Goal: Navigation & Orientation: Find specific page/section

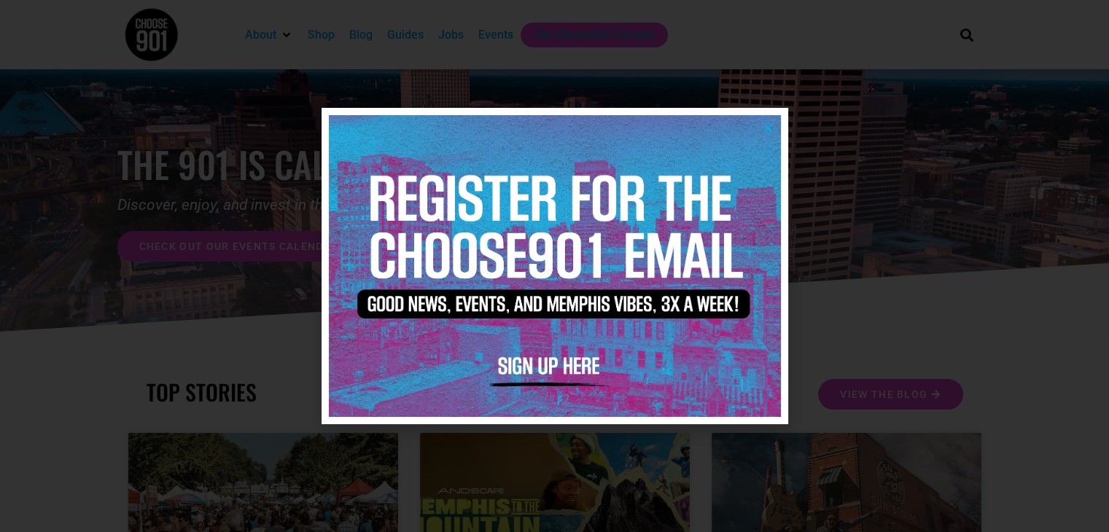
click at [770, 125] on icon "Close" at bounding box center [768, 127] width 11 height 11
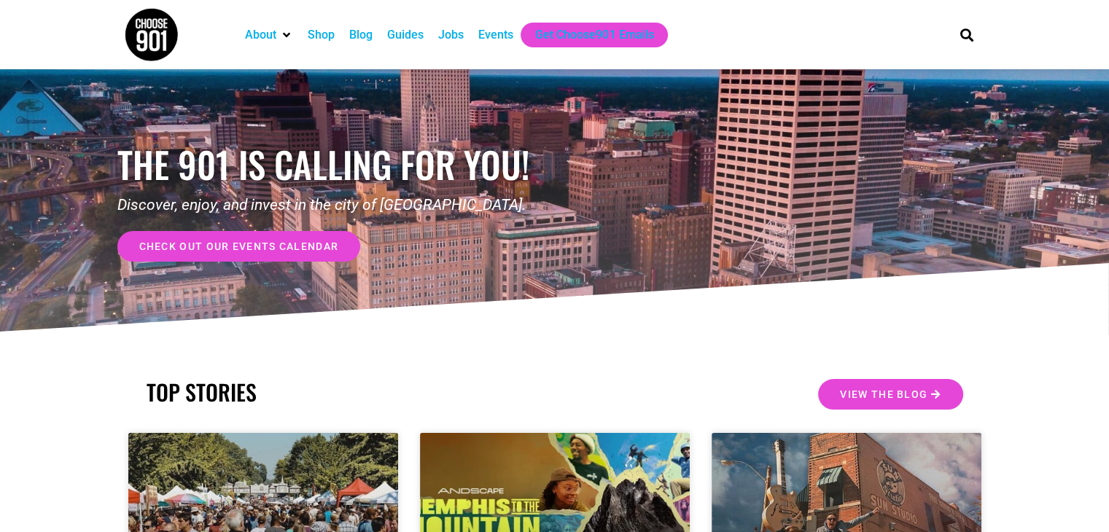
click at [421, 36] on div "Guides" at bounding box center [405, 34] width 36 height 17
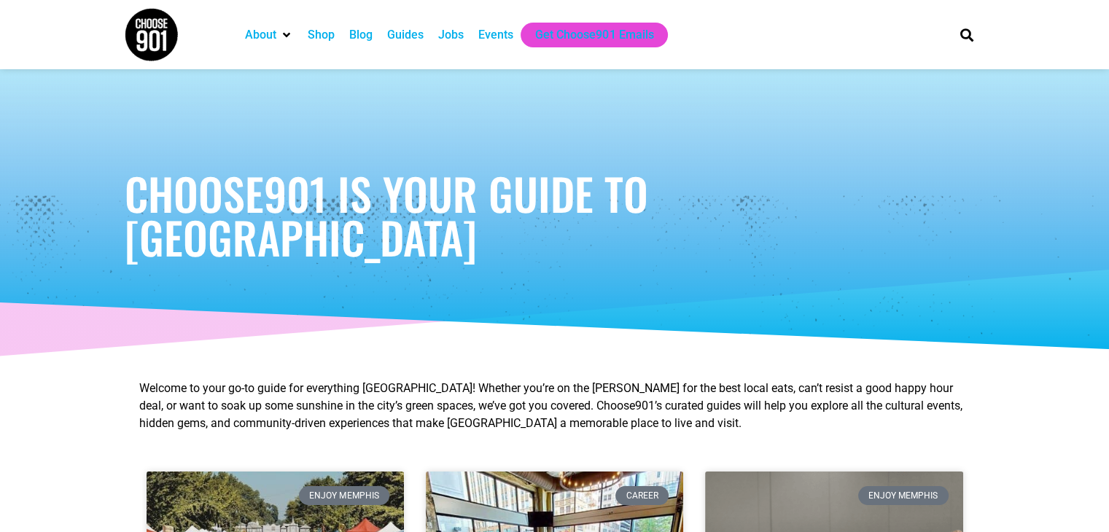
click at [143, 42] on img at bounding box center [151, 34] width 55 height 55
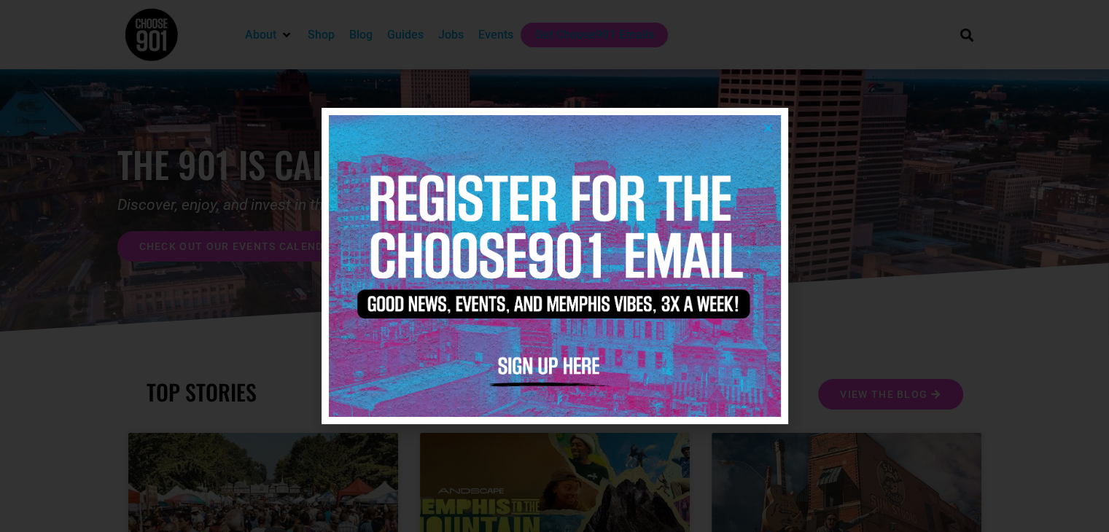
click at [768, 122] on icon "Close" at bounding box center [768, 127] width 11 height 11
